Goal: Task Accomplishment & Management: Manage account settings

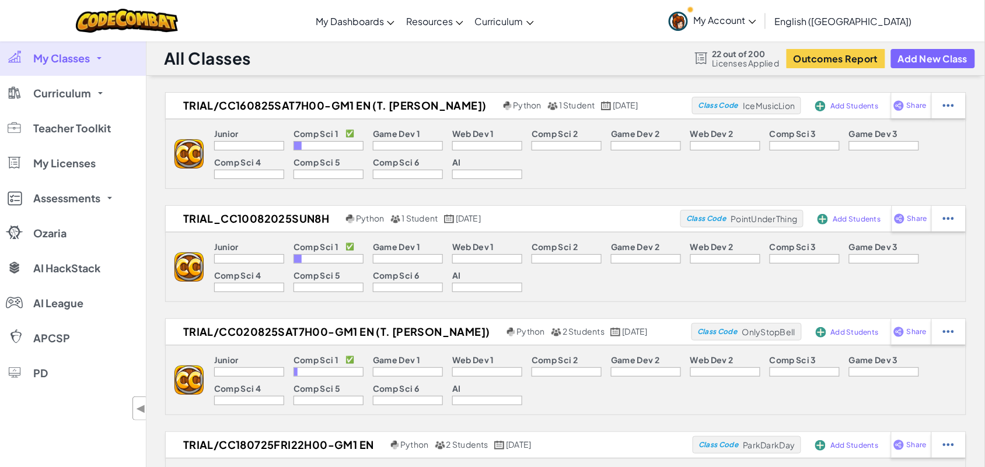
click at [756, 21] on span "My Account" at bounding box center [725, 20] width 62 height 12
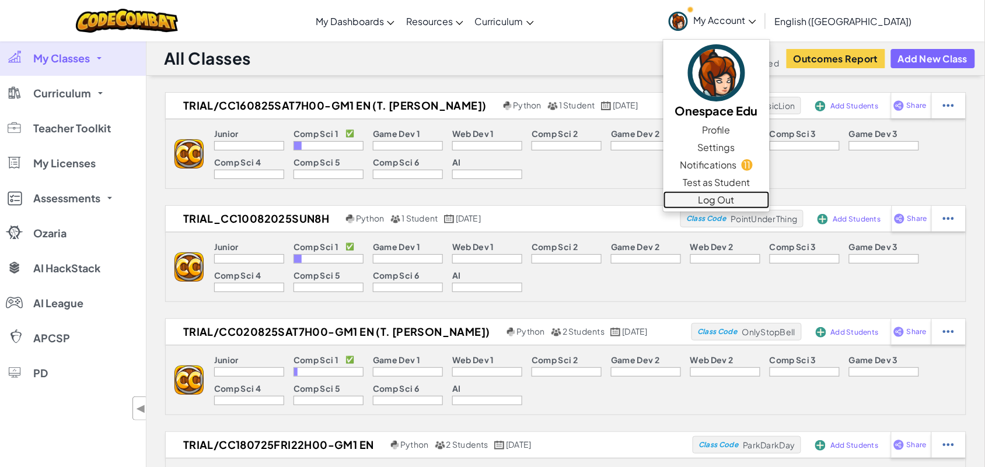
click at [769, 194] on link "Log Out" at bounding box center [716, 199] width 106 height 17
